Goal: Transaction & Acquisition: Register for event/course

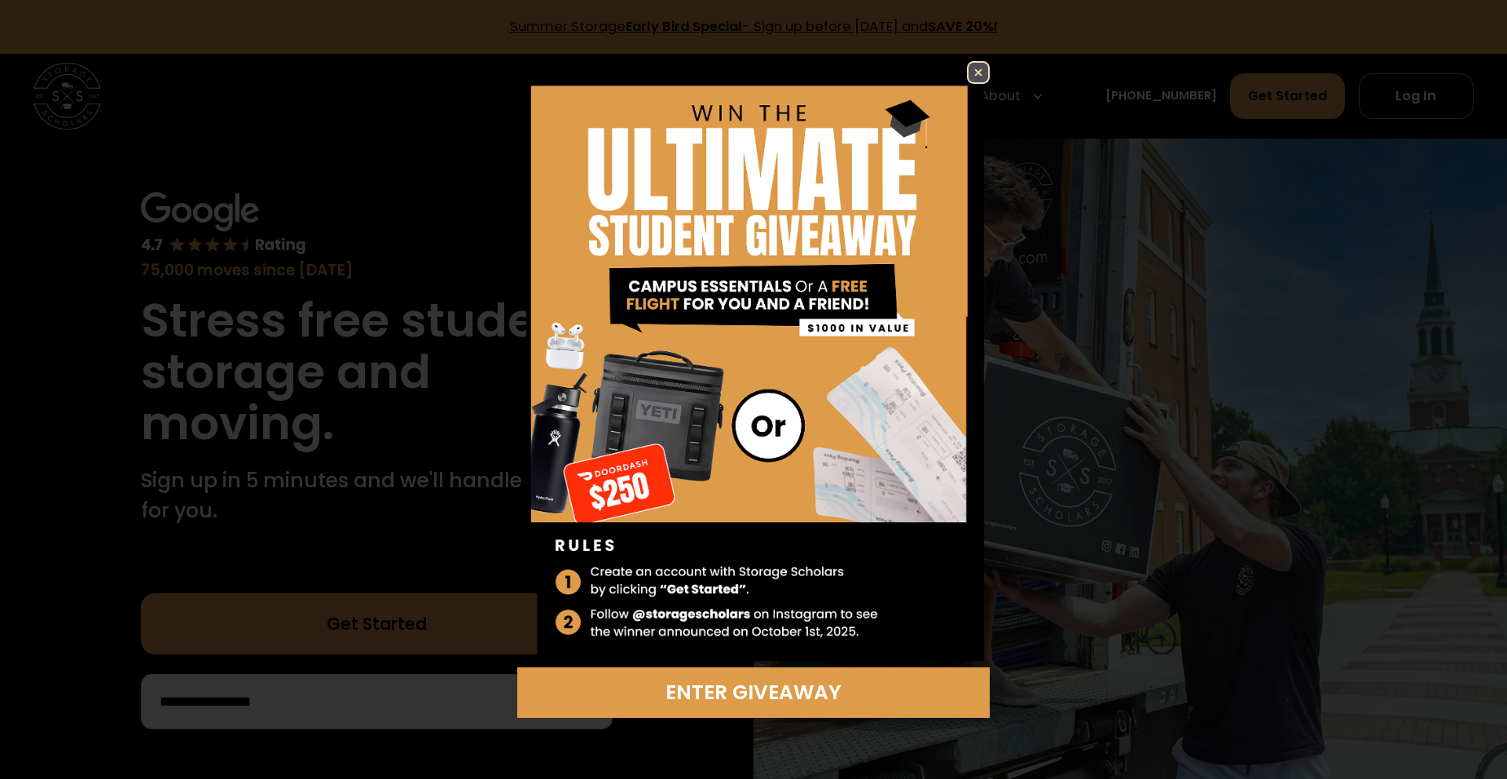
click at [977, 75] on img at bounding box center [978, 73] width 20 height 20
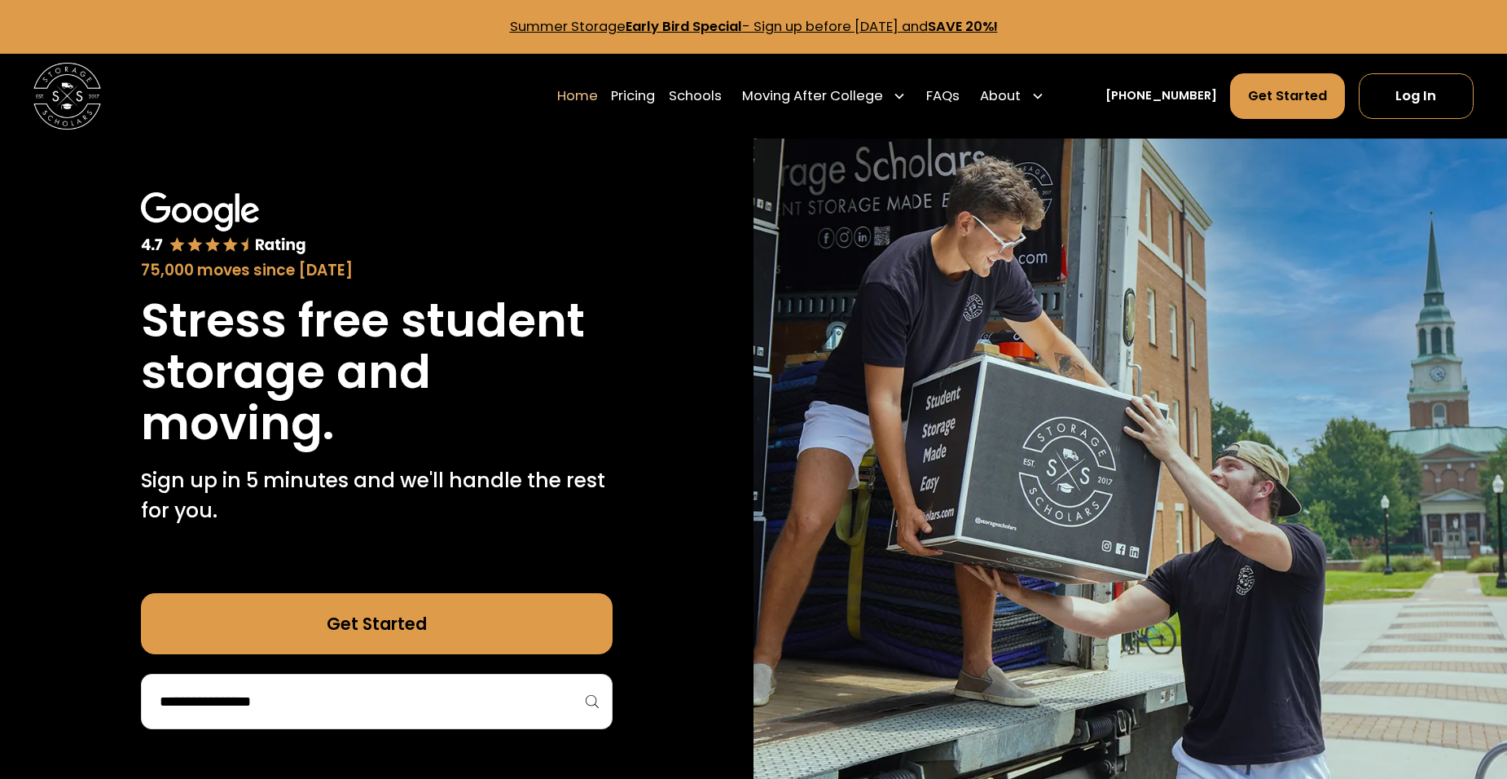
click at [805, 19] on link "Summer Storage Early Bird Special - Sign up before November 15th, 2025 and SAVE…" at bounding box center [754, 26] width 488 height 19
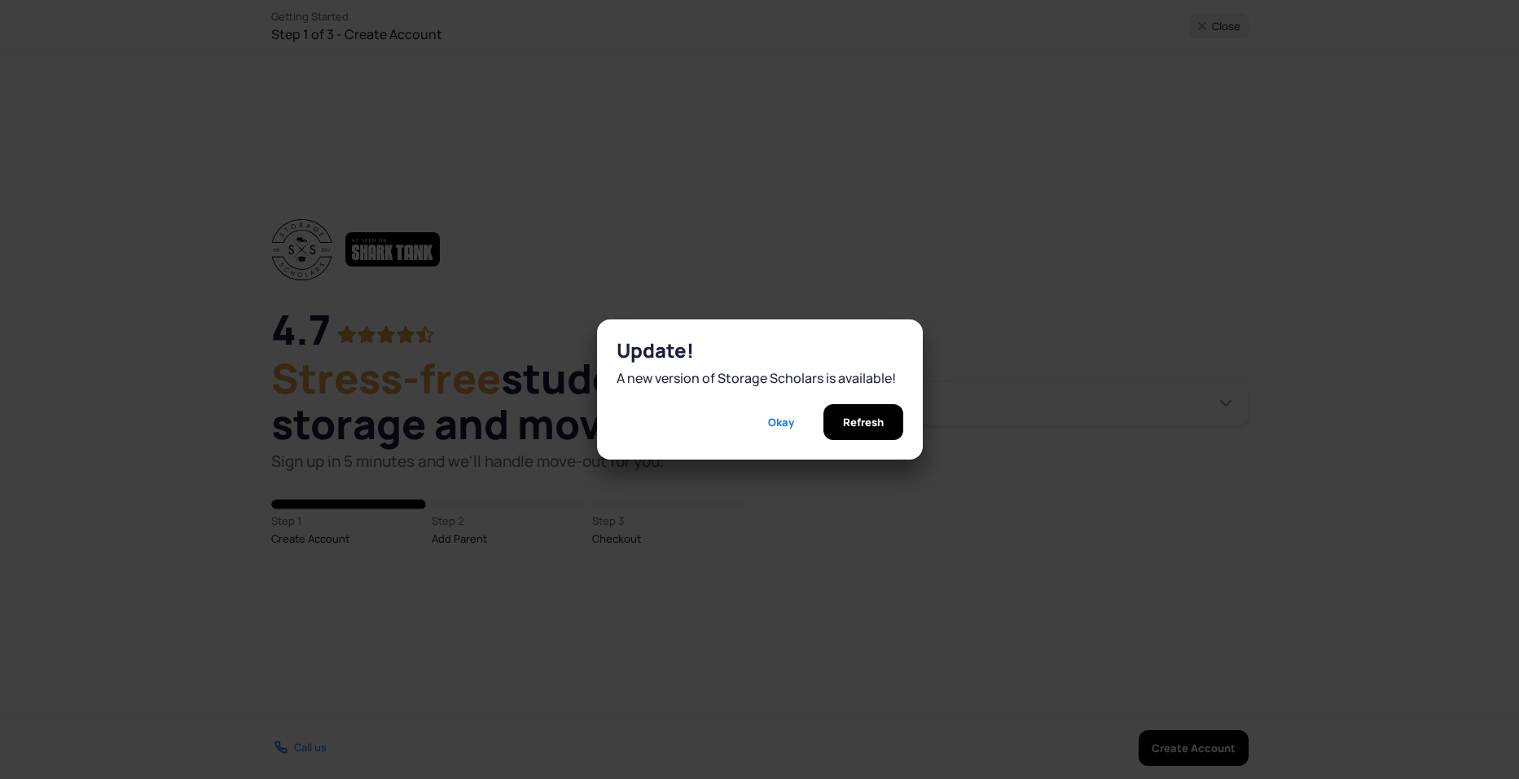
click at [859, 413] on span "Refresh" at bounding box center [863, 422] width 41 height 36
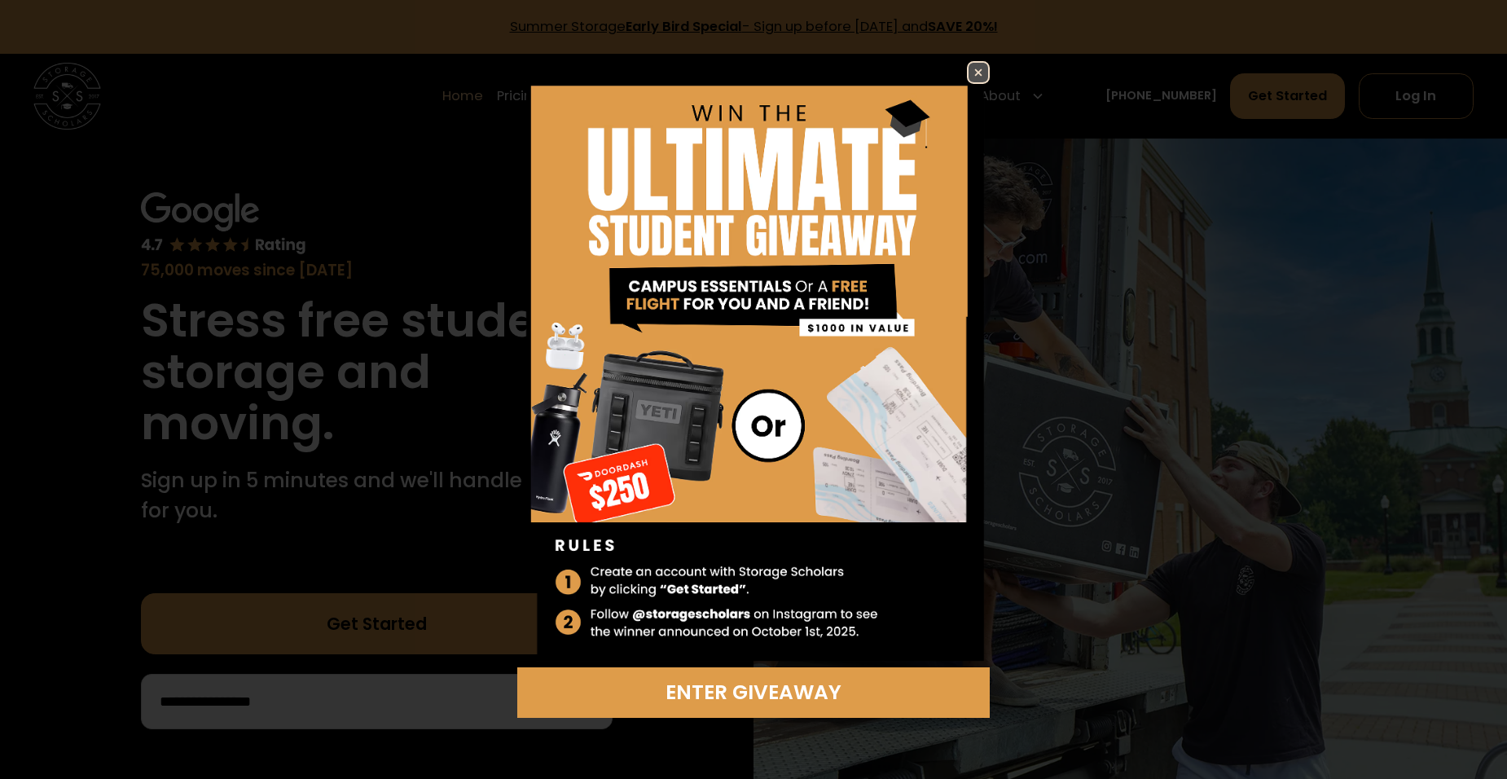
click at [975, 68] on img at bounding box center [978, 73] width 20 height 20
